Goal: Transaction & Acquisition: Purchase product/service

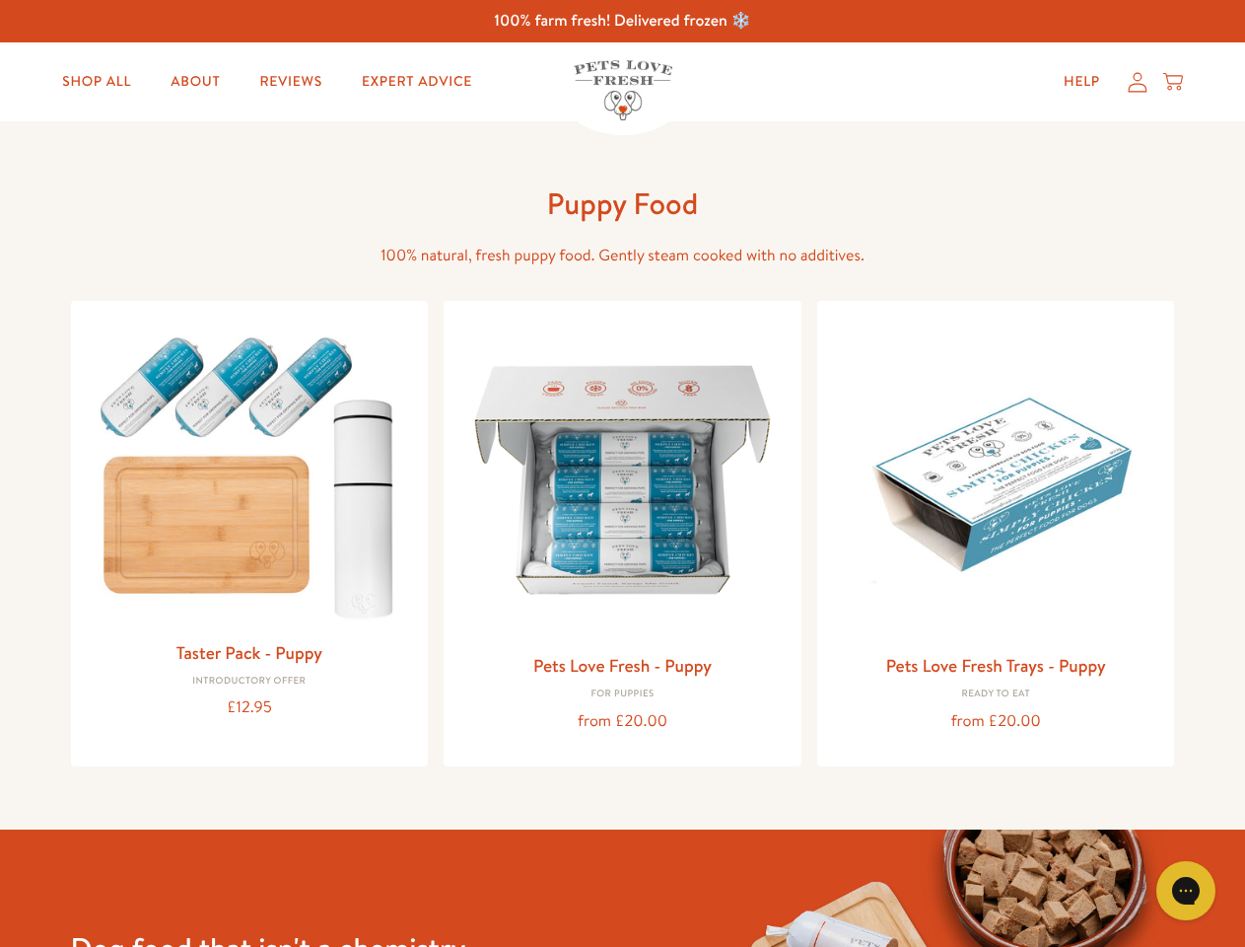
click at [1186, 890] on icon "Gorgias live chat" at bounding box center [1185, 890] width 19 height 19
